Goal: Task Accomplishment & Management: Use online tool/utility

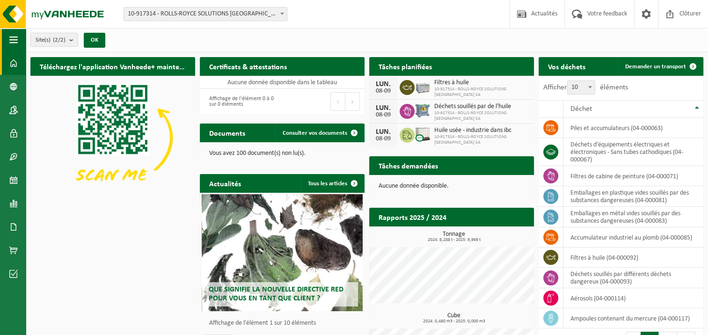
click at [14, 41] on span "button" at bounding box center [13, 39] width 8 height 23
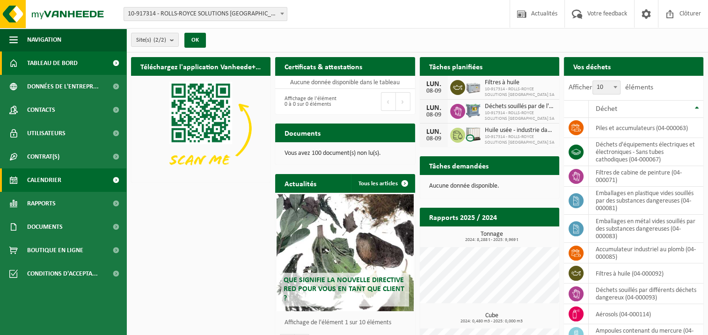
click at [51, 180] on span "Calendrier" at bounding box center [44, 179] width 34 height 23
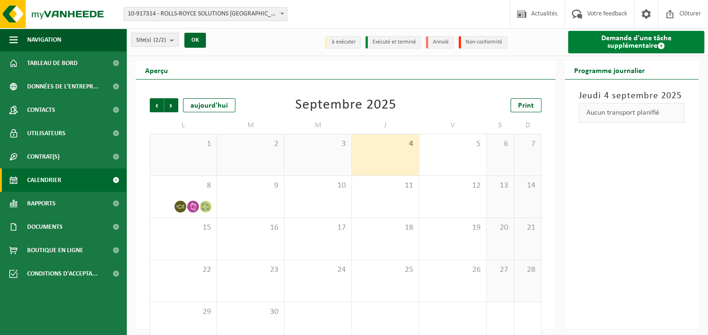
click at [613, 44] on link "Demande d'une tâche supplémentaire" at bounding box center [636, 42] width 136 height 22
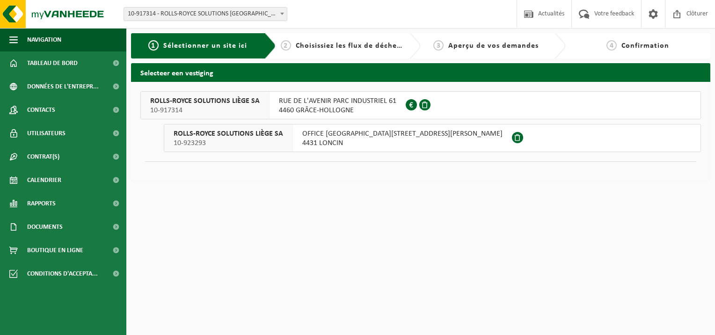
click at [334, 109] on span "4460 GRÂCE-HOLLOGNE" at bounding box center [337, 110] width 117 height 9
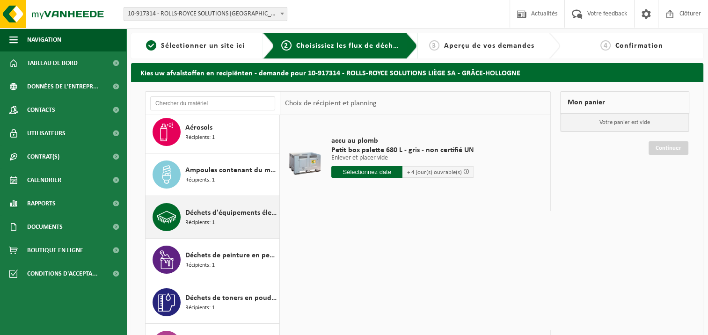
scroll to position [94, 0]
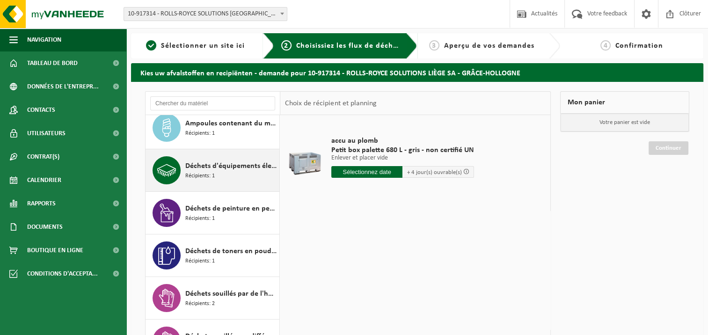
click at [241, 168] on span "Déchets d'équipements électriques et électroniques - Sans tubes cathodiques" at bounding box center [231, 166] width 92 height 11
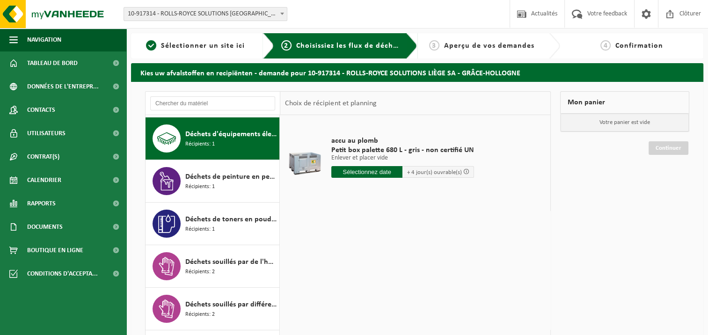
scroll to position [127, 0]
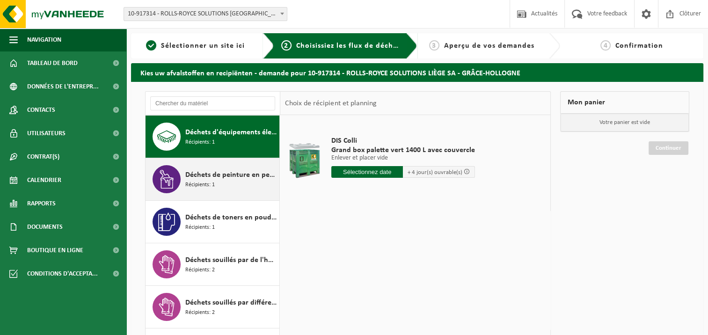
click at [225, 183] on div "Déchets de peinture en petits emballages Récipients: 1" at bounding box center [231, 179] width 92 height 28
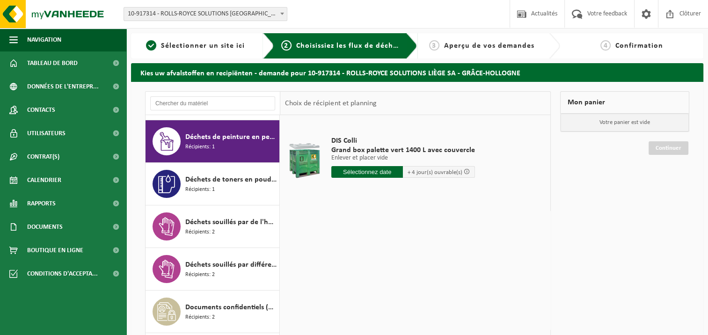
scroll to position [170, 0]
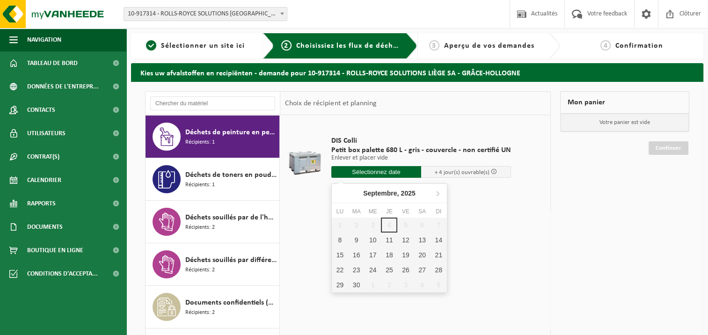
click at [400, 170] on input "text" at bounding box center [376, 172] width 90 height 12
click at [343, 237] on div "8" at bounding box center [340, 240] width 16 height 15
type input "à partir de 2025-09-08"
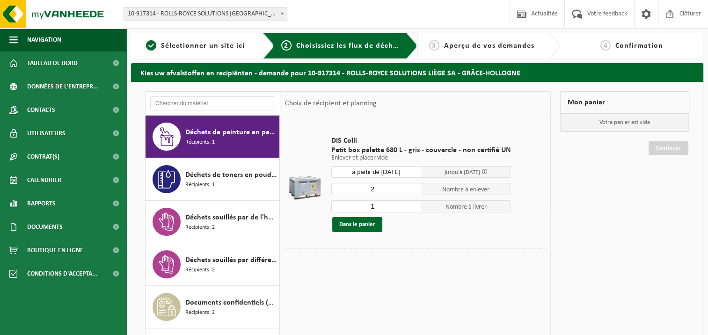
type input "2"
click at [412, 186] on input "2" at bounding box center [376, 189] width 90 height 12
type input "2"
click at [413, 204] on input "2" at bounding box center [376, 206] width 90 height 12
click at [358, 222] on button "Dans le panier" at bounding box center [357, 224] width 50 height 15
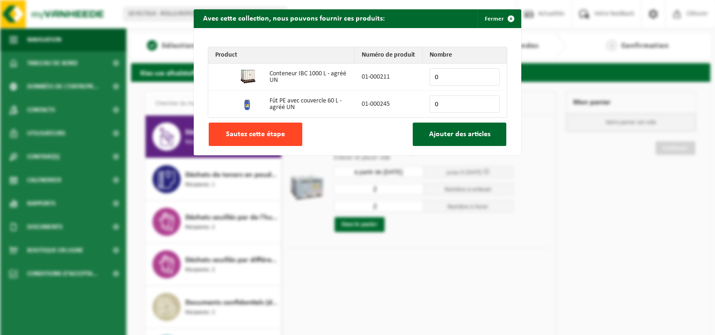
click at [243, 134] on span "Sautez cette étape" at bounding box center [255, 134] width 59 height 7
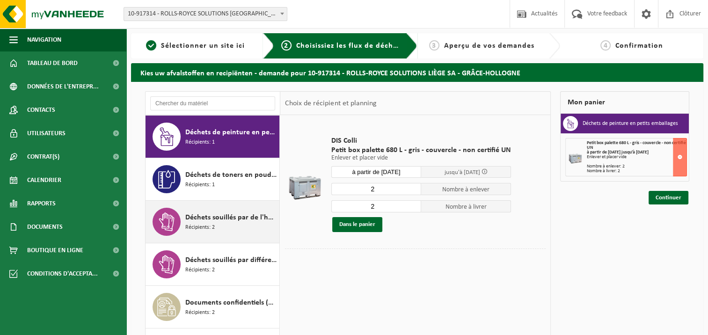
click at [231, 214] on span "Déchets souillés par de l'huile" at bounding box center [231, 217] width 92 height 11
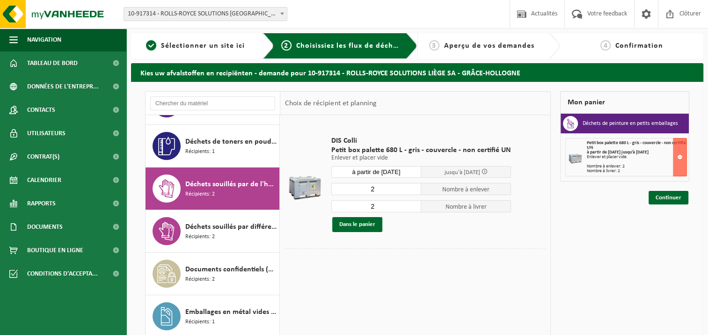
scroll to position [255, 0]
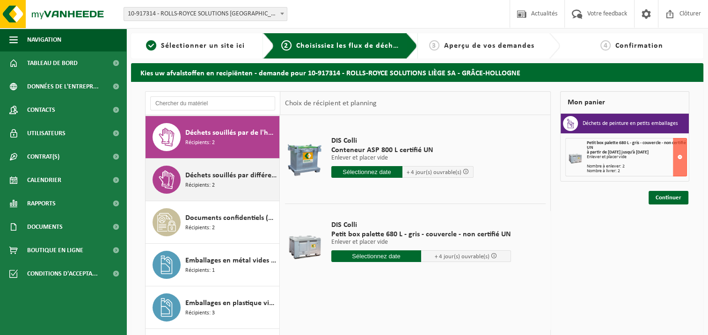
click at [236, 177] on span "Déchets souillés par différents déchets dangereux" at bounding box center [231, 175] width 92 height 11
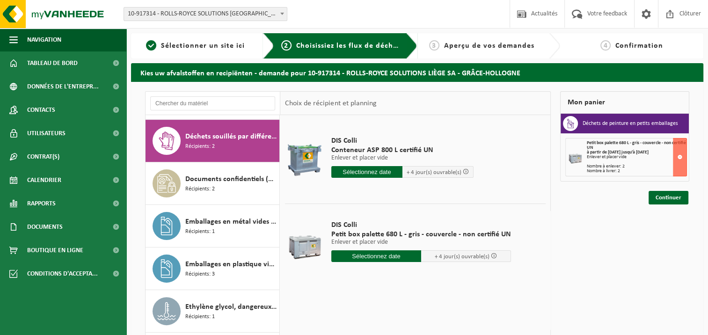
scroll to position [298, 0]
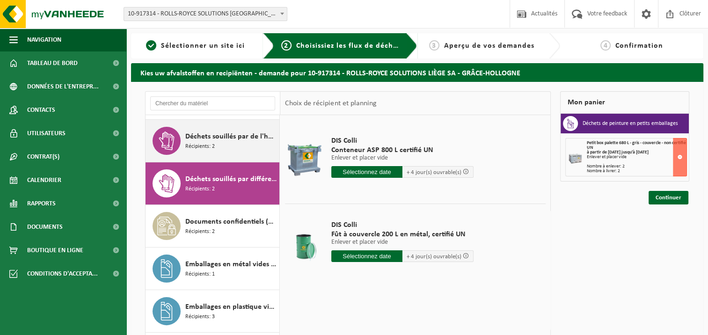
click at [230, 143] on div "Déchets souillés par de l'huile Récipients: 2" at bounding box center [231, 141] width 92 height 28
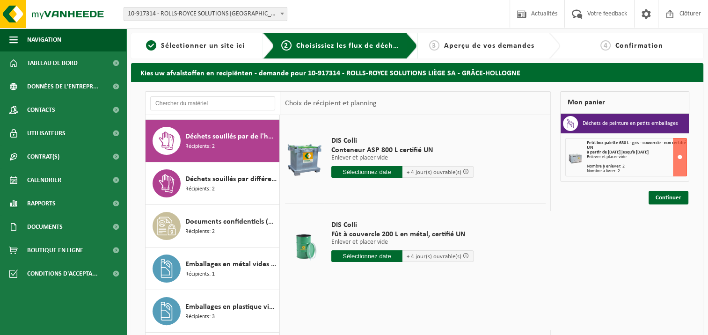
scroll to position [255, 0]
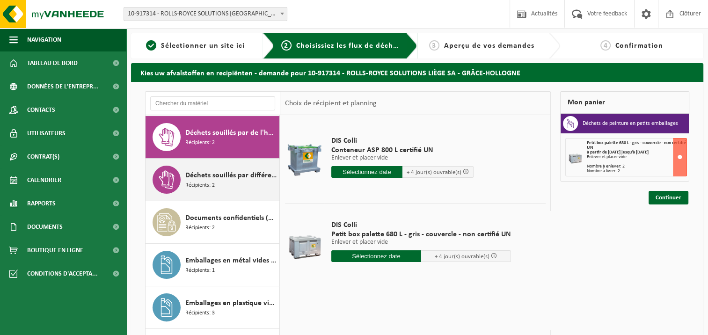
click at [226, 175] on span "Déchets souillés par différents déchets dangereux" at bounding box center [231, 175] width 92 height 11
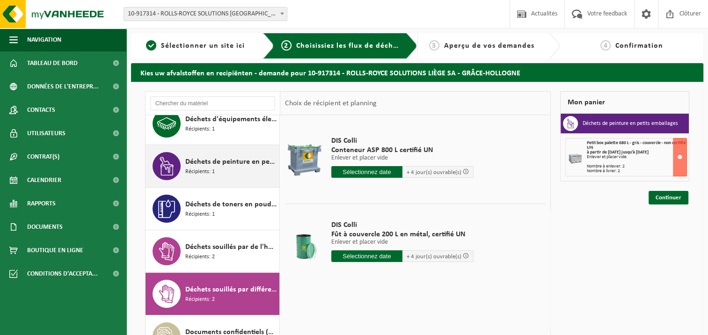
scroll to position [187, 0]
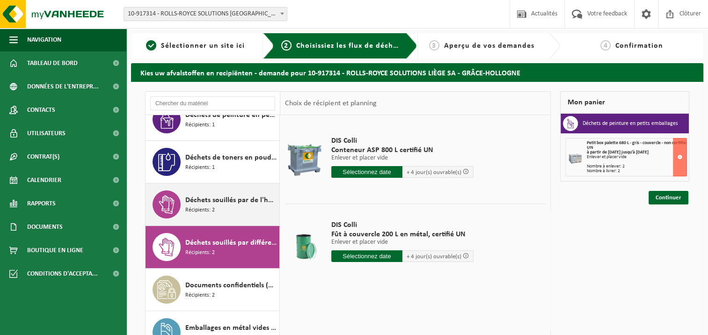
click at [218, 205] on div "Déchets souillés par de l'huile Récipients: 2" at bounding box center [231, 204] width 92 height 28
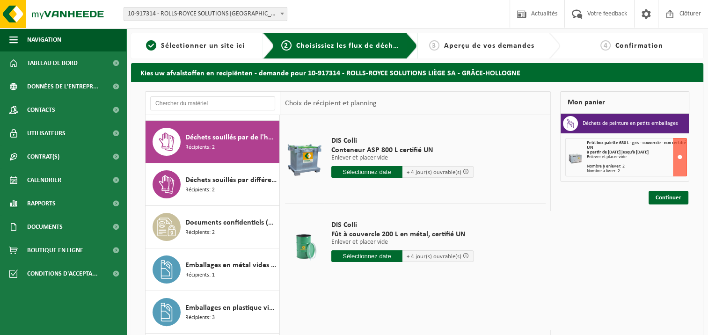
scroll to position [255, 0]
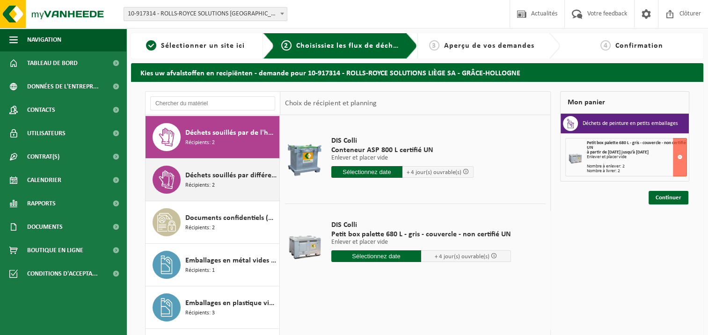
click at [206, 175] on span "Déchets souillés par différents déchets dangereux" at bounding box center [231, 175] width 92 height 11
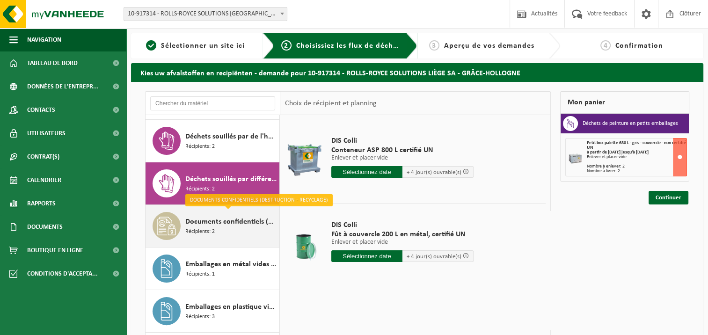
scroll to position [251, 0]
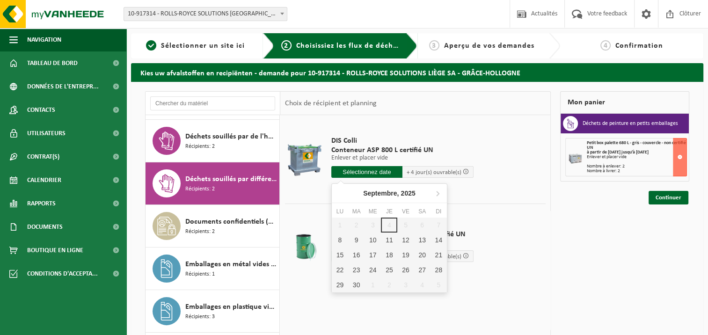
click at [379, 172] on input "text" at bounding box center [366, 172] width 71 height 12
click at [339, 238] on div "8" at bounding box center [340, 240] width 16 height 15
type input "à partir de 2025-09-08"
type input "2025-09-08"
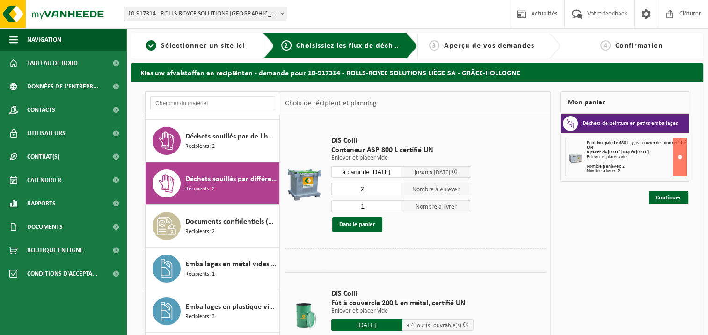
type input "2"
click at [395, 187] on input "2" at bounding box center [366, 189] width 70 height 12
type input "2"
click at [394, 204] on input "2" at bounding box center [366, 206] width 70 height 12
click at [365, 224] on button "Dans le panier" at bounding box center [357, 224] width 50 height 15
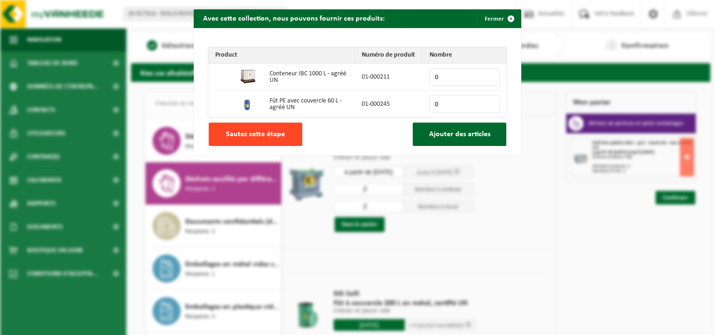
click at [263, 138] on span "Sautez cette étape" at bounding box center [255, 134] width 59 height 7
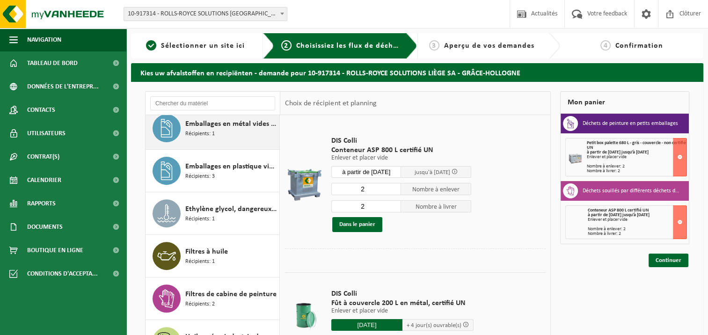
scroll to position [438, 0]
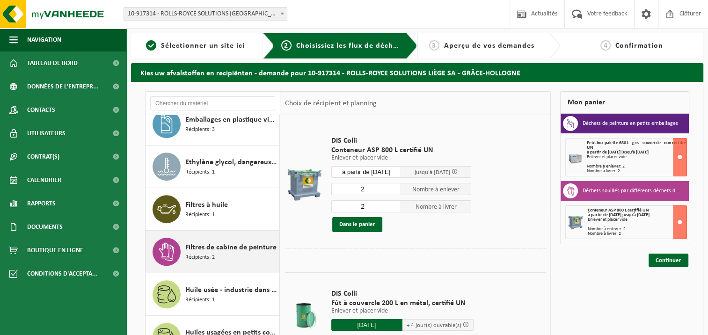
click at [217, 251] on div "Filtres de cabine de peinture Récipients: 2" at bounding box center [231, 252] width 92 height 28
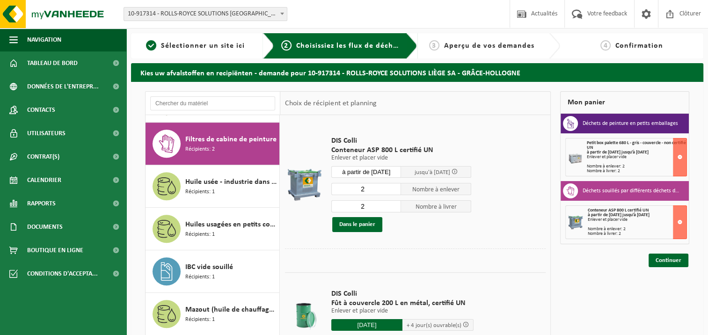
scroll to position [552, 0]
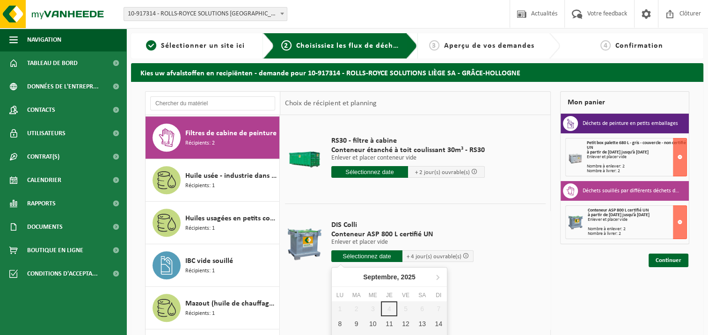
click at [352, 255] on input "text" at bounding box center [366, 256] width 71 height 12
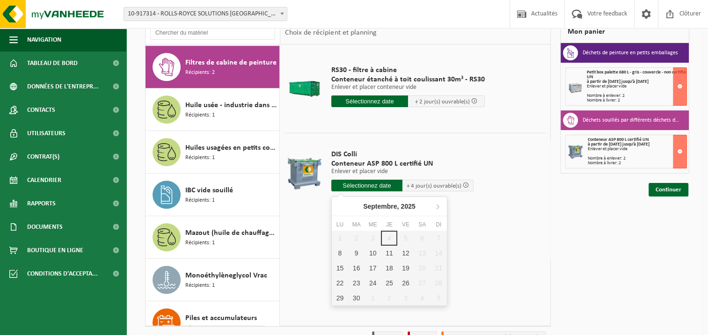
scroll to position [94, 0]
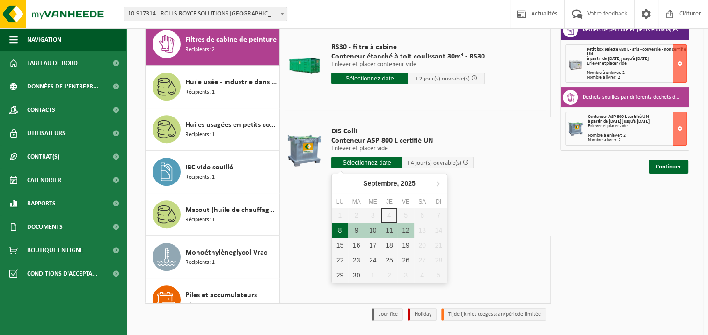
click at [340, 232] on div "8" at bounding box center [340, 230] width 16 height 15
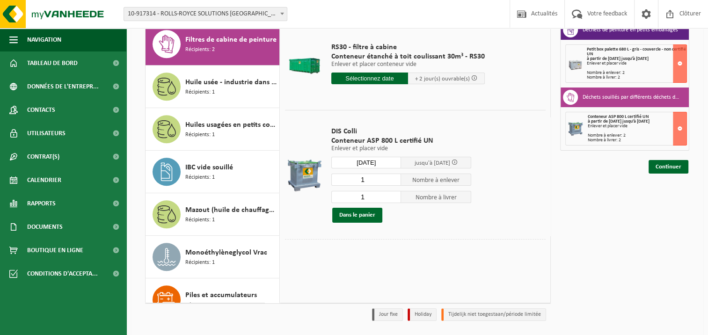
type input "à partir de 2025-09-08"
type input "2"
click at [396, 179] on input "2" at bounding box center [366, 180] width 70 height 12
type input "2"
click at [395, 194] on input "2" at bounding box center [366, 197] width 70 height 12
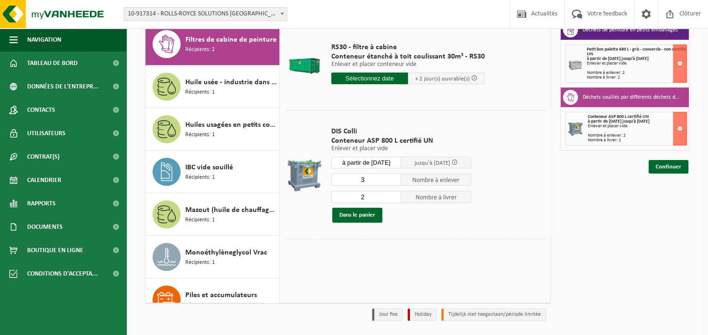
click at [396, 177] on input "3" at bounding box center [366, 180] width 70 height 12
click at [396, 177] on input "4" at bounding box center [366, 180] width 70 height 12
click at [396, 177] on input "5" at bounding box center [366, 180] width 70 height 12
type input "6"
click at [395, 176] on input "6" at bounding box center [366, 180] width 70 height 12
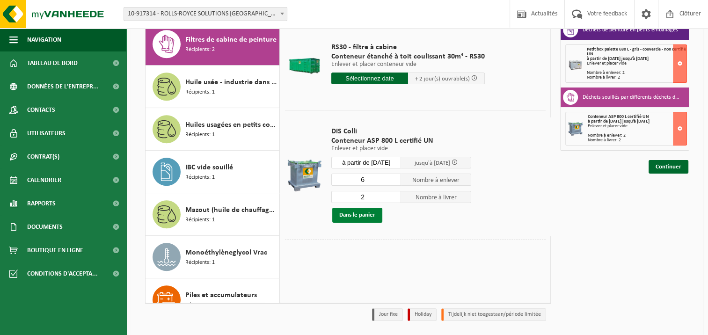
click at [355, 212] on button "Dans le panier" at bounding box center [357, 215] width 50 height 15
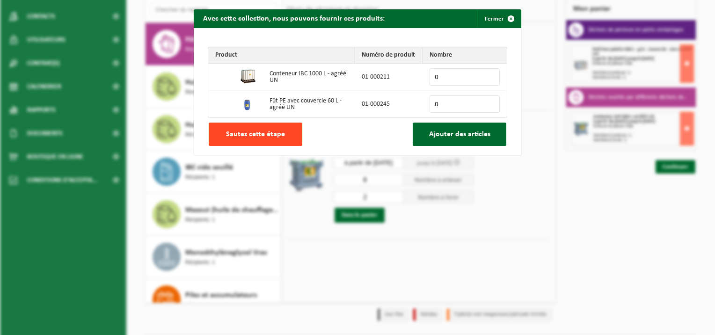
click at [219, 135] on button "Sautez cette étape" at bounding box center [256, 134] width 94 height 23
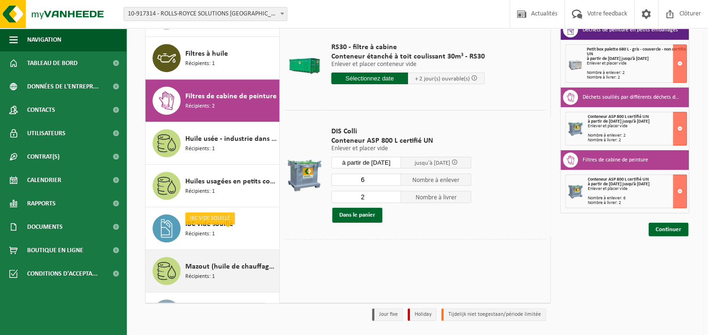
scroll to position [475, 0]
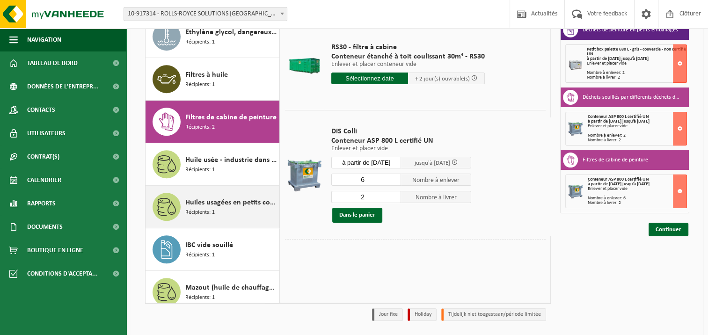
click at [223, 199] on span "Huiles usagées en petits conditionnements" at bounding box center [231, 202] width 92 height 11
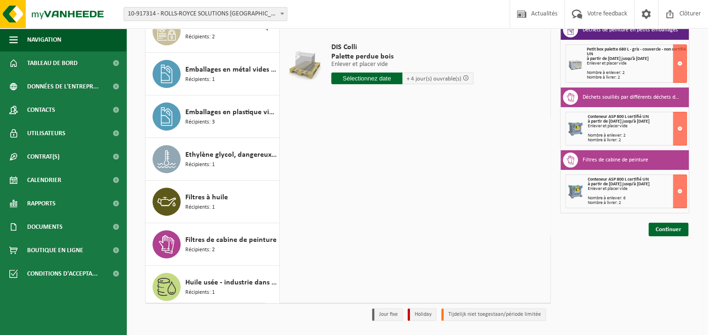
scroll to position [374, 0]
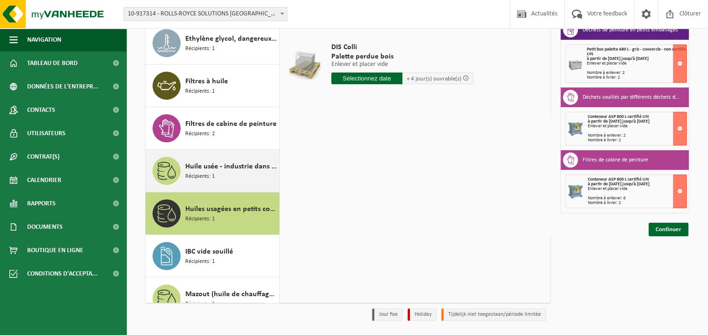
click at [222, 180] on div "Huile usée - industrie dans IBC Récipients: 1" at bounding box center [231, 171] width 92 height 28
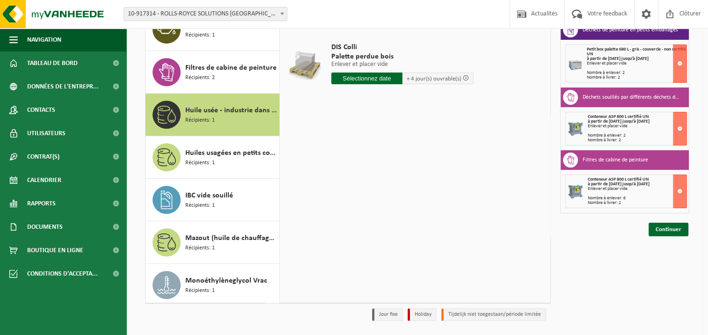
scroll to position [568, 0]
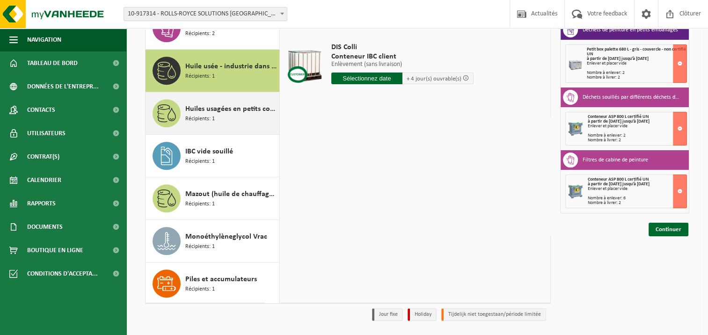
click at [219, 117] on div "Huiles usagées en petits conditionnements Récipients: 1" at bounding box center [231, 113] width 92 height 28
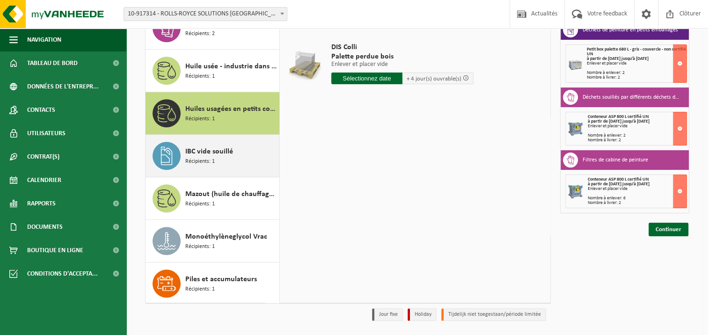
click at [209, 157] on span "Récipients: 1" at bounding box center [199, 161] width 29 height 9
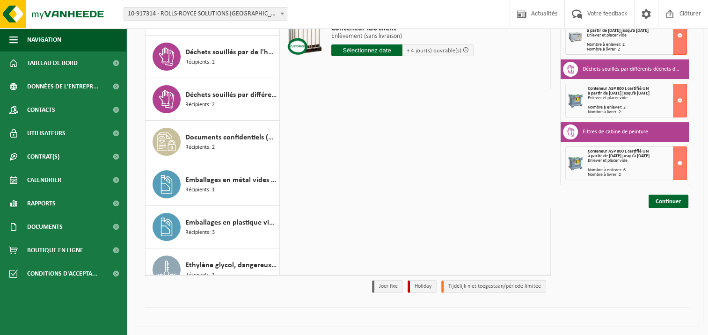
scroll to position [234, 0]
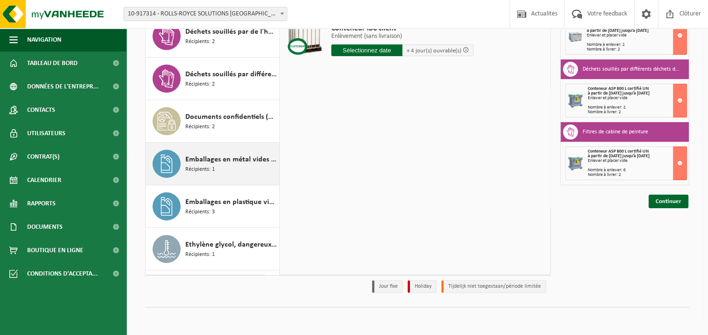
click at [227, 168] on div "Emballages en métal vides souillés par des substances dangereuses Récipients: 1" at bounding box center [231, 164] width 92 height 28
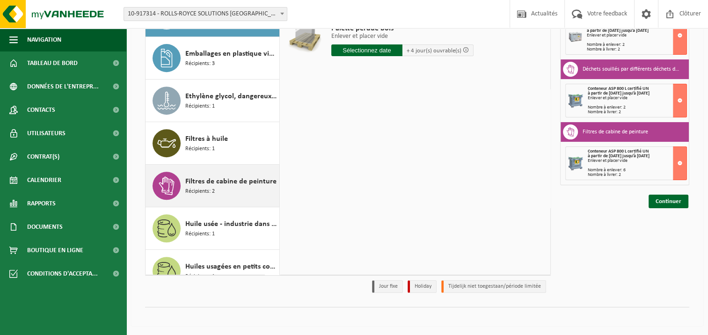
scroll to position [429, 0]
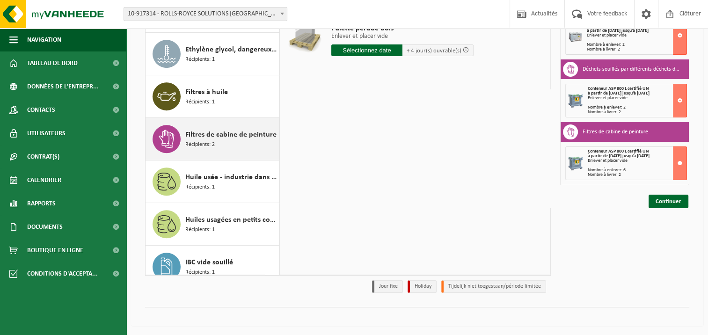
click at [245, 150] on div "Filtres de cabine de peinture Récipients: 2" at bounding box center [231, 139] width 92 height 28
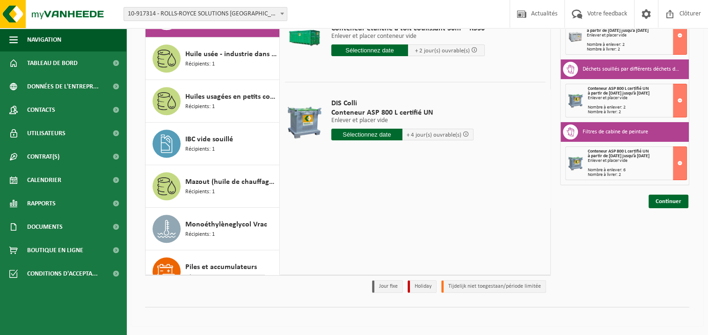
scroll to position [75, 0]
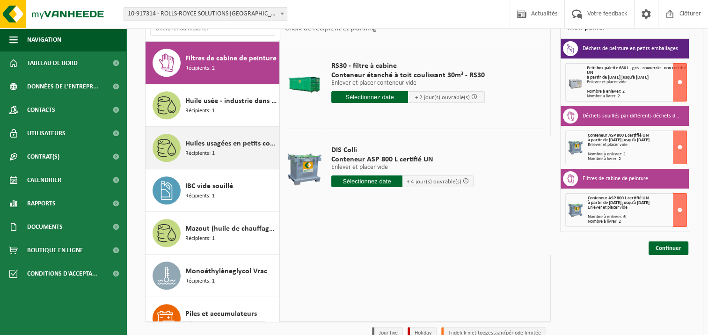
click at [212, 142] on span "Huiles usagées en petits conditionnements" at bounding box center [231, 143] width 92 height 11
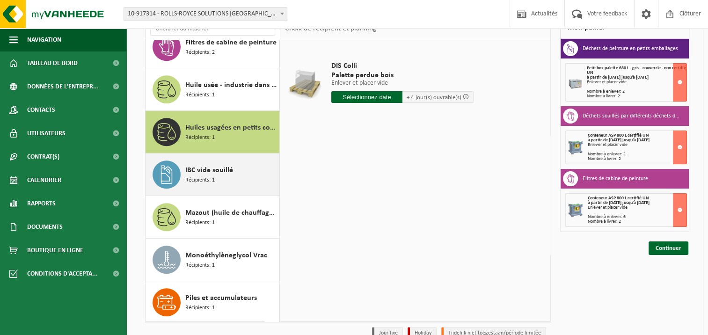
click at [230, 170] on span "IBC vide souillé" at bounding box center [209, 170] width 48 height 11
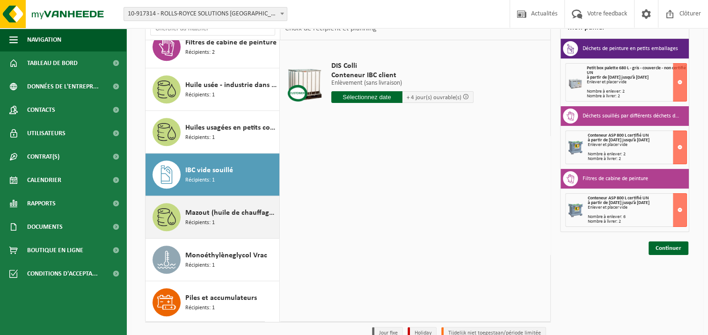
click at [228, 215] on span "Mazout (huile de chauffage, gazole, diesel) en IBC" at bounding box center [231, 212] width 92 height 11
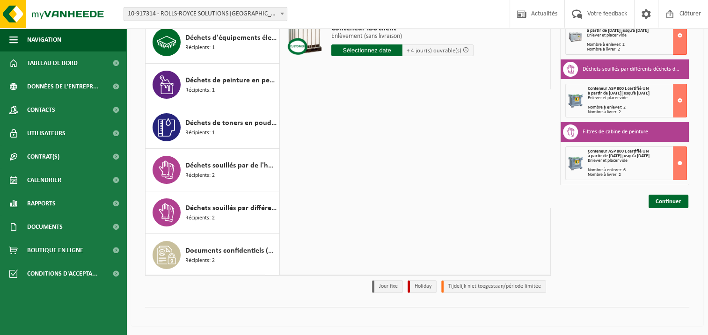
scroll to position [0, 0]
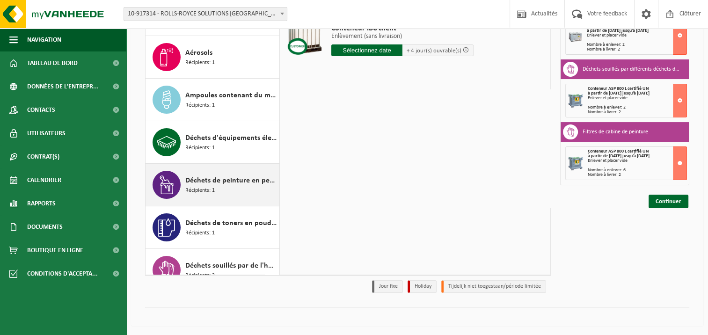
click at [240, 182] on span "Déchets de peinture en petits emballages" at bounding box center [231, 180] width 92 height 11
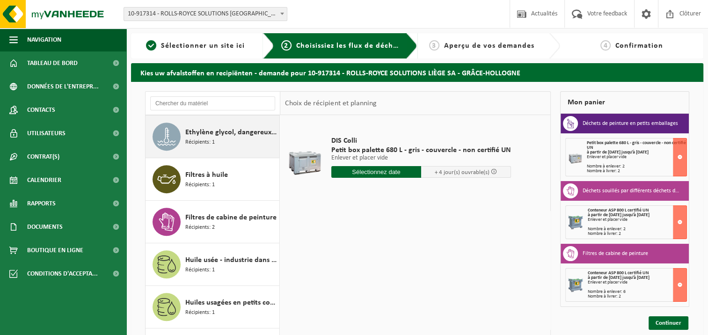
scroll to position [515, 0]
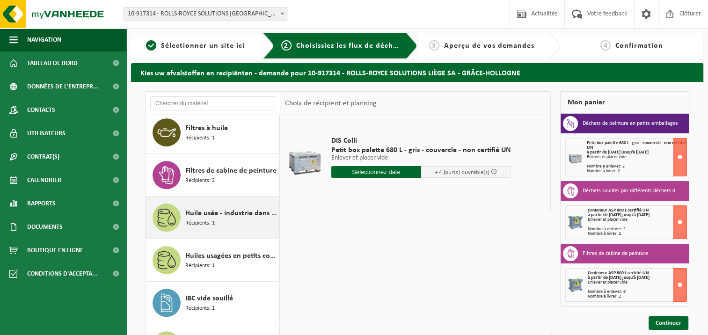
click at [221, 209] on span "Huile usée - industrie dans IBC" at bounding box center [231, 213] width 92 height 11
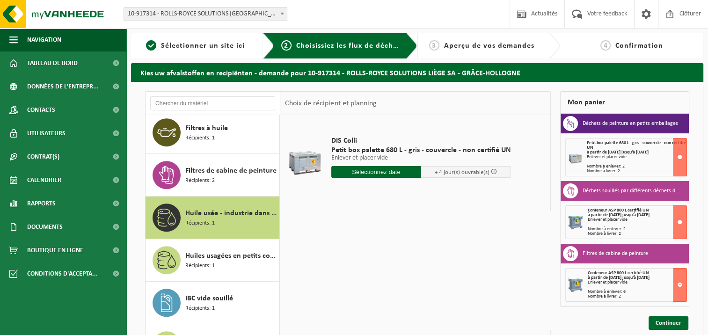
scroll to position [568, 0]
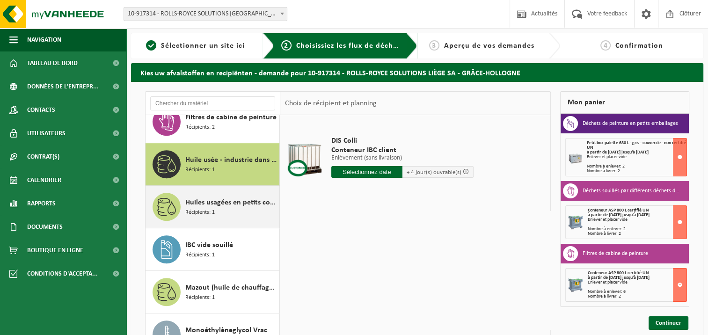
click at [219, 206] on div "Huiles usagées en petits conditionnements Récipients: 1" at bounding box center [231, 207] width 92 height 28
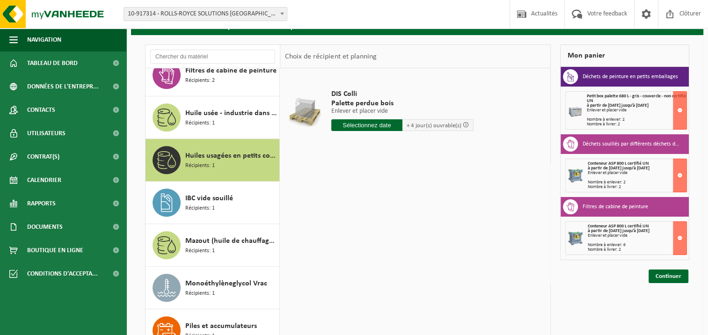
scroll to position [94, 0]
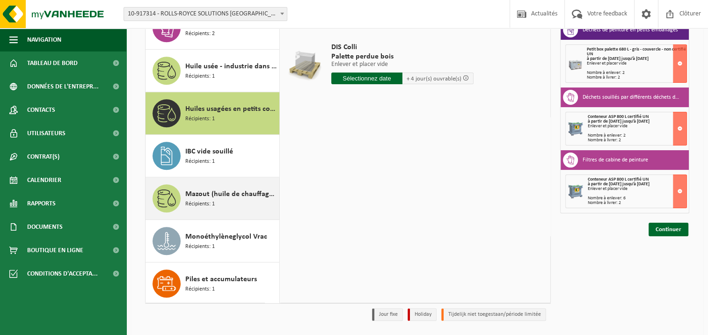
click at [249, 200] on div "Mazout (huile de chauffage, gazole, diesel) en IBC Récipients: 1" at bounding box center [231, 198] width 92 height 28
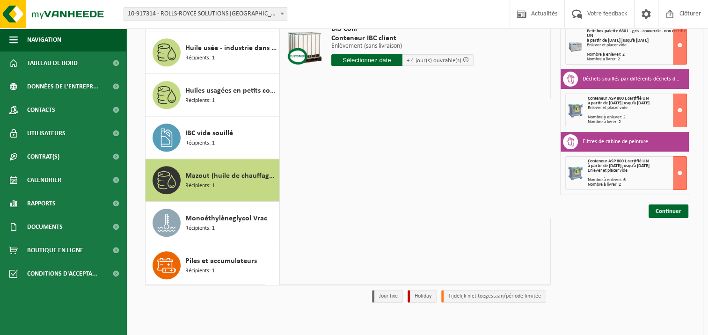
scroll to position [122, 0]
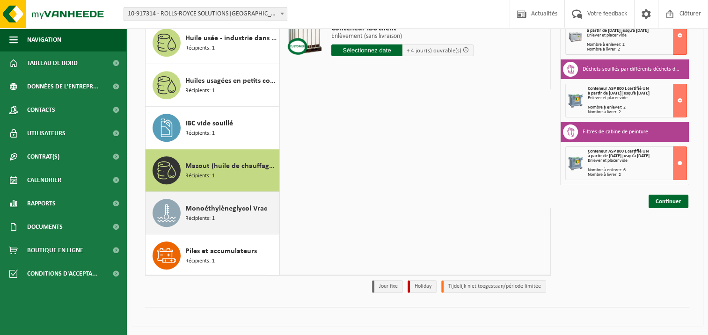
click at [230, 206] on span "Monoéthylèneglycol Vrac" at bounding box center [226, 208] width 82 height 11
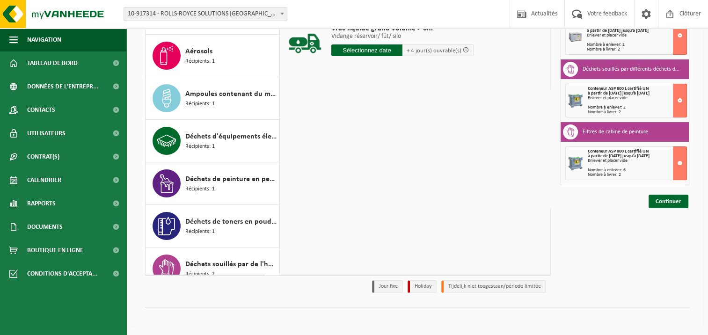
scroll to position [0, 0]
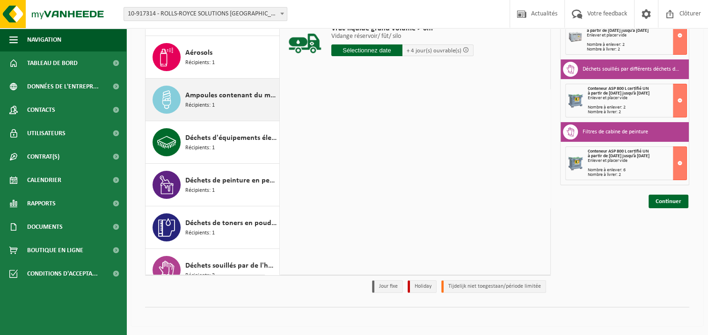
click at [245, 102] on div "Ampoules contenant du mercure Récipients: 1" at bounding box center [231, 100] width 92 height 28
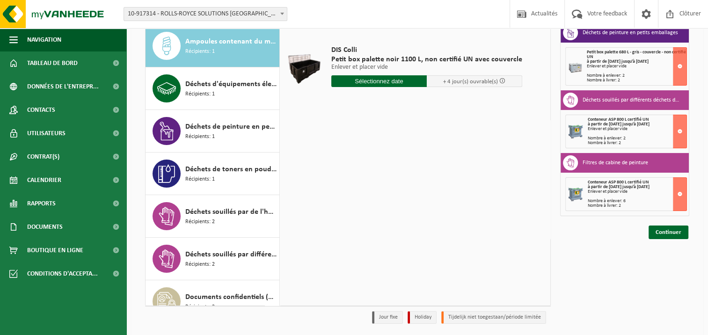
scroll to position [75, 0]
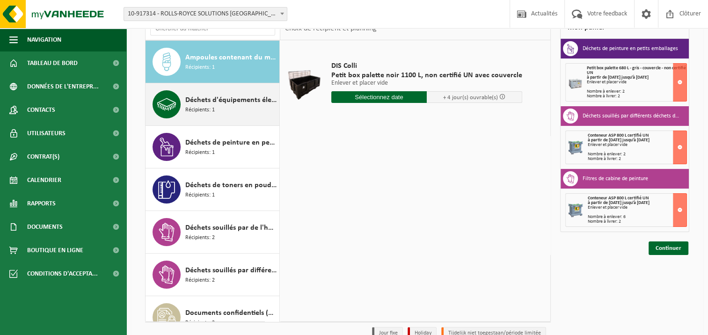
click at [233, 109] on div "Déchets d'équipements électriques et électroniques - Sans tubes cathodiques Réc…" at bounding box center [231, 104] width 92 height 28
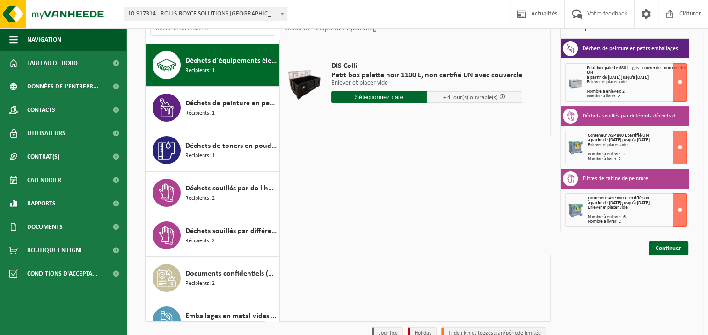
scroll to position [127, 0]
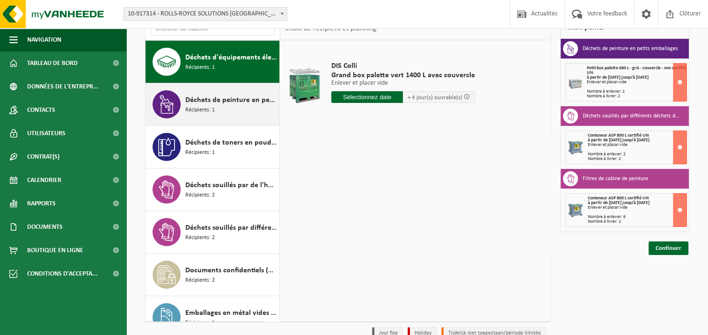
click at [226, 112] on div "Déchets de peinture en petits emballages Récipients: 1" at bounding box center [231, 104] width 92 height 28
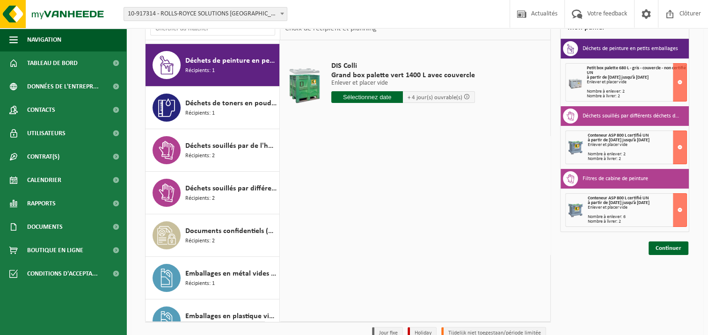
scroll to position [170, 0]
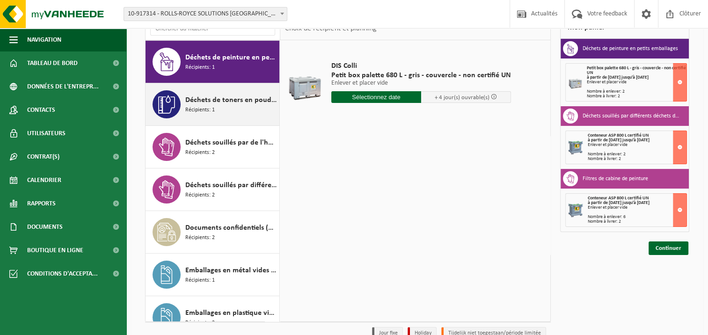
click at [212, 109] on span "Récipients: 1" at bounding box center [199, 110] width 29 height 9
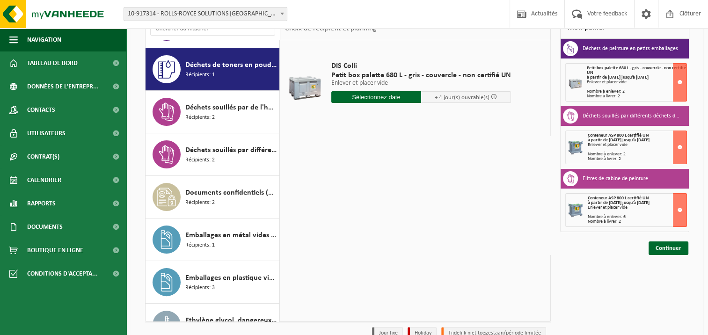
scroll to position [212, 0]
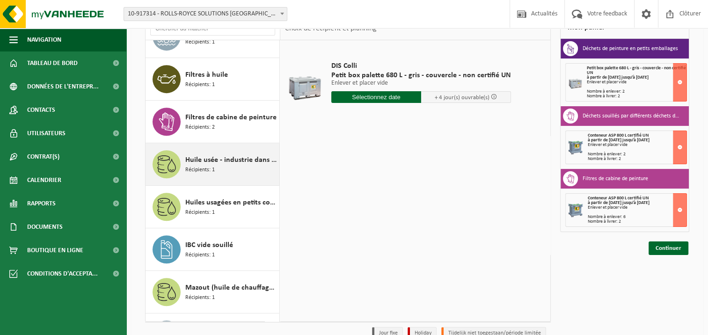
click at [220, 163] on span "Huile usée - industrie dans IBC" at bounding box center [231, 159] width 92 height 11
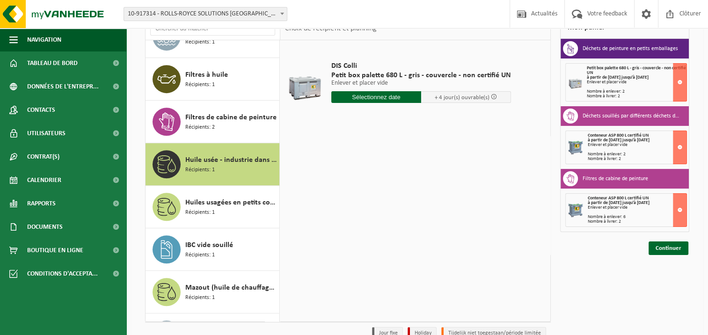
scroll to position [568, 0]
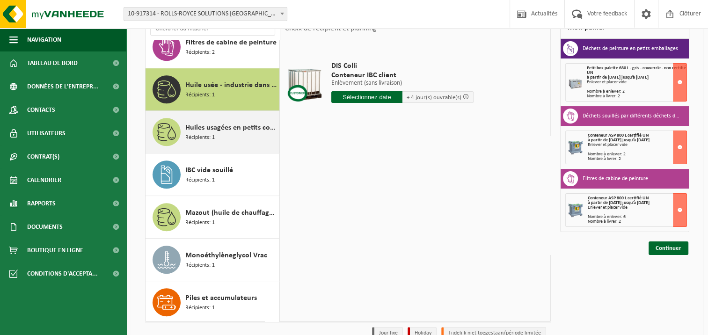
click at [234, 135] on div "Huiles usagées en petits conditionnements Récipients: 1" at bounding box center [231, 132] width 92 height 28
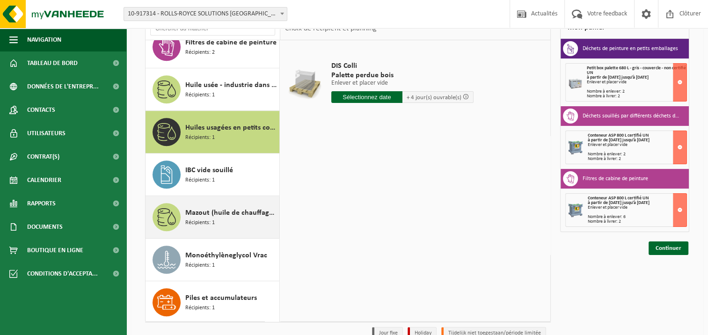
click at [210, 204] on div "Mazout (huile de chauffage, gazole, diesel) en IBC Récipients: 1" at bounding box center [231, 217] width 92 height 28
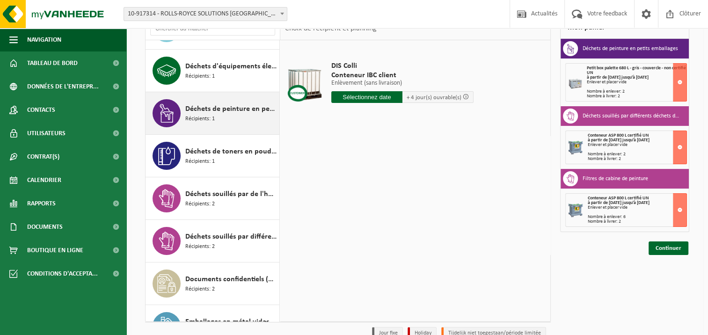
scroll to position [140, 0]
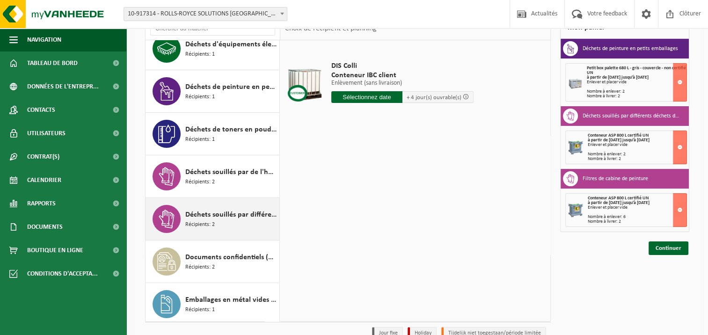
click at [213, 211] on span "Déchets souillés par différents déchets dangereux" at bounding box center [231, 214] width 92 height 11
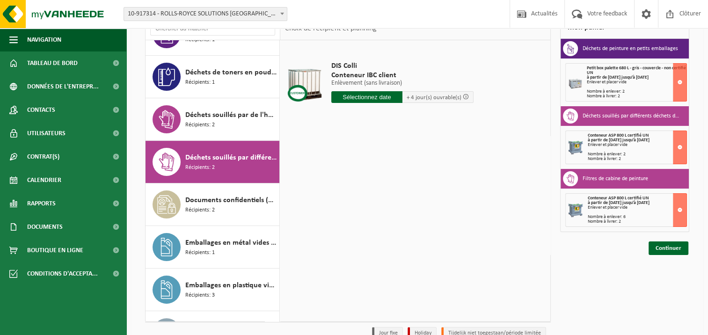
scroll to position [298, 0]
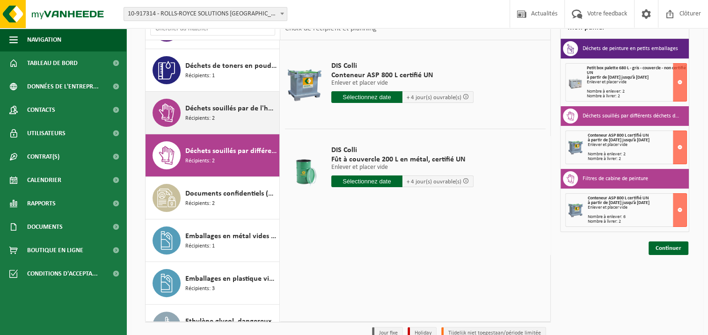
click at [226, 112] on span "Déchets souillés par de l'huile" at bounding box center [231, 108] width 92 height 11
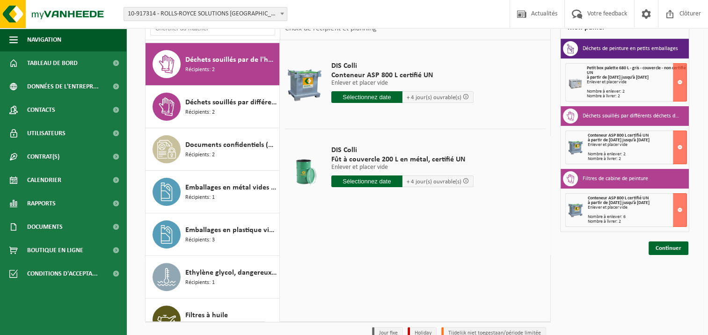
scroll to position [255, 0]
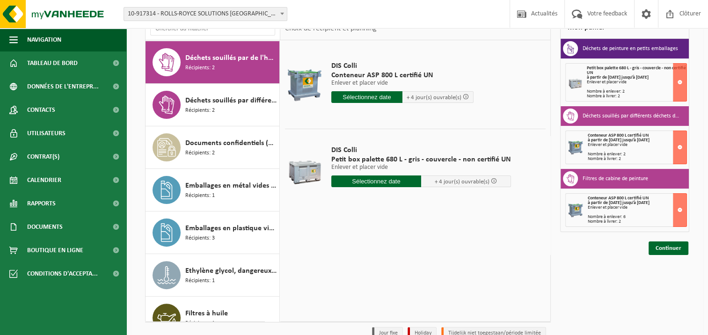
click at [380, 179] on input "text" at bounding box center [376, 181] width 90 height 12
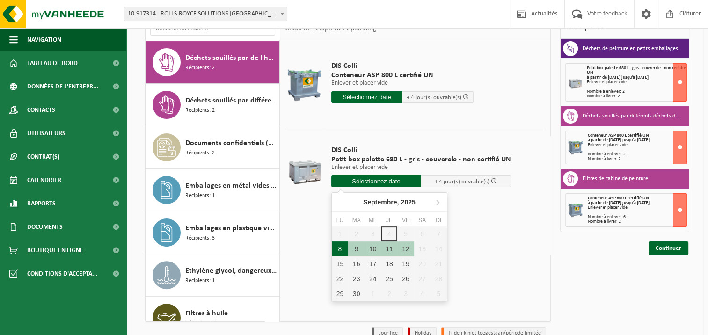
click at [338, 245] on div "8" at bounding box center [340, 248] width 16 height 15
type input "à partir de 2025-09-08"
type input "2025-09-08"
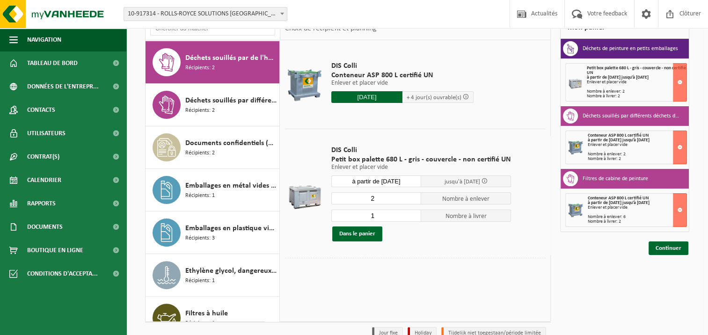
click at [412, 197] on input "2" at bounding box center [376, 198] width 90 height 12
click at [412, 197] on input "3" at bounding box center [376, 198] width 90 height 12
click at [412, 197] on input "4" at bounding box center [376, 198] width 90 height 12
type input "5"
click at [412, 197] on input "5" at bounding box center [376, 198] width 90 height 12
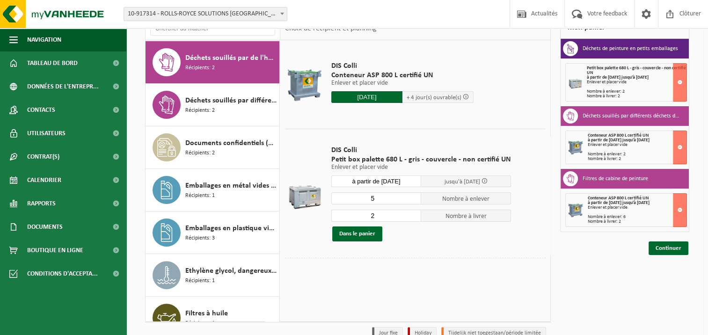
click at [412, 212] on input "2" at bounding box center [376, 216] width 90 height 12
click at [412, 212] on input "3" at bounding box center [376, 216] width 90 height 12
click at [412, 212] on input "4" at bounding box center [376, 216] width 90 height 12
click at [412, 212] on input "5" at bounding box center [376, 216] width 90 height 12
type input "6"
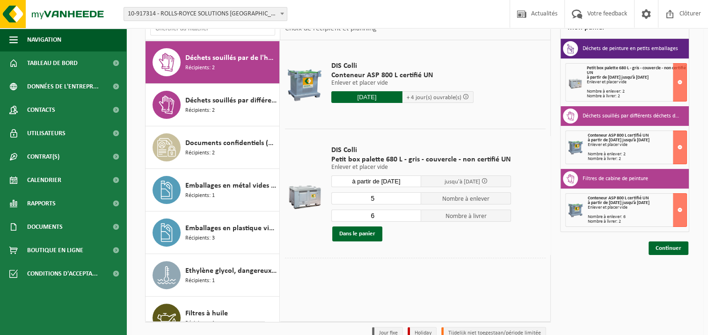
click at [412, 212] on input "6" at bounding box center [376, 216] width 90 height 12
type input "6"
click at [413, 197] on input "6" at bounding box center [376, 198] width 90 height 12
click at [370, 230] on button "Dans le panier" at bounding box center [357, 233] width 50 height 15
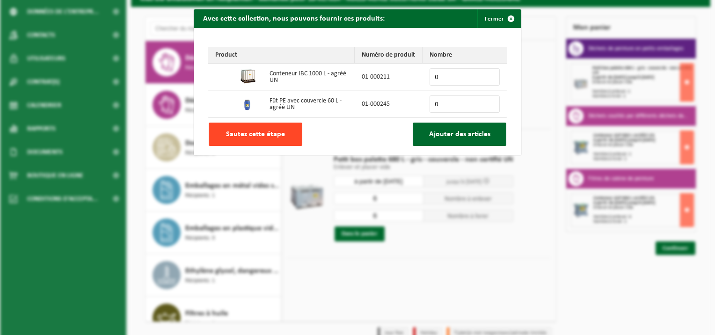
click at [270, 133] on span "Sautez cette étape" at bounding box center [255, 134] width 59 height 7
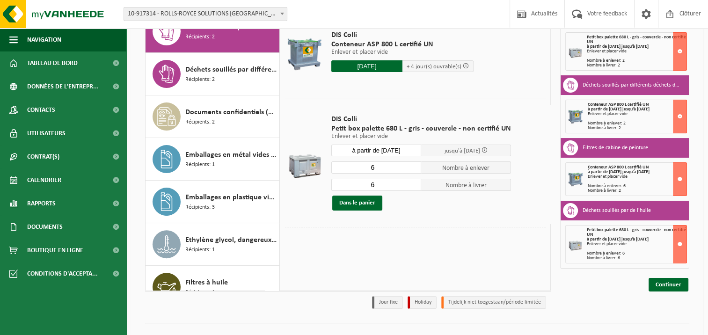
scroll to position [122, 0]
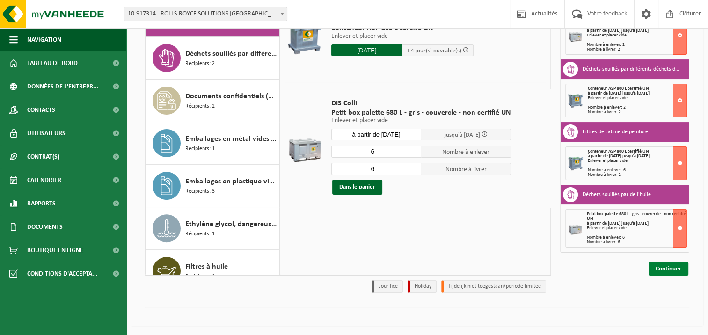
click at [671, 268] on link "Continuer" at bounding box center [669, 269] width 40 height 14
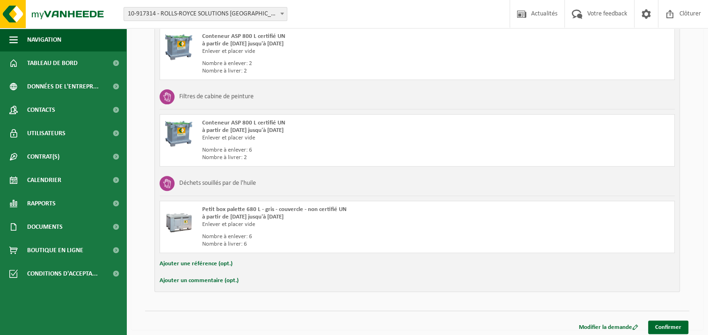
scroll to position [332, 0]
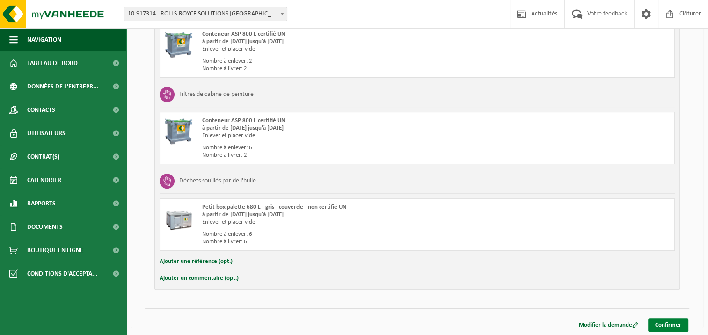
click at [664, 325] on link "Confirmer" at bounding box center [668, 325] width 40 height 14
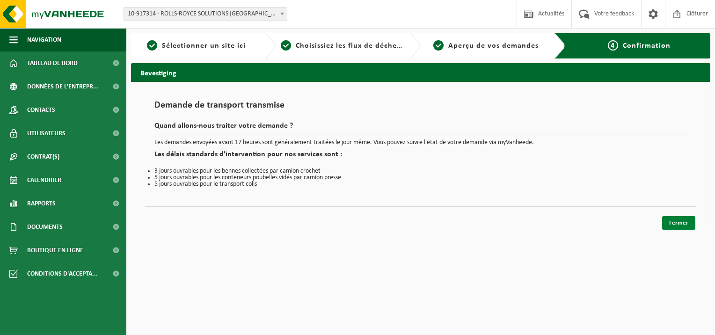
click at [669, 220] on link "Fermer" at bounding box center [678, 223] width 33 height 14
